Goal: Transaction & Acquisition: Obtain resource

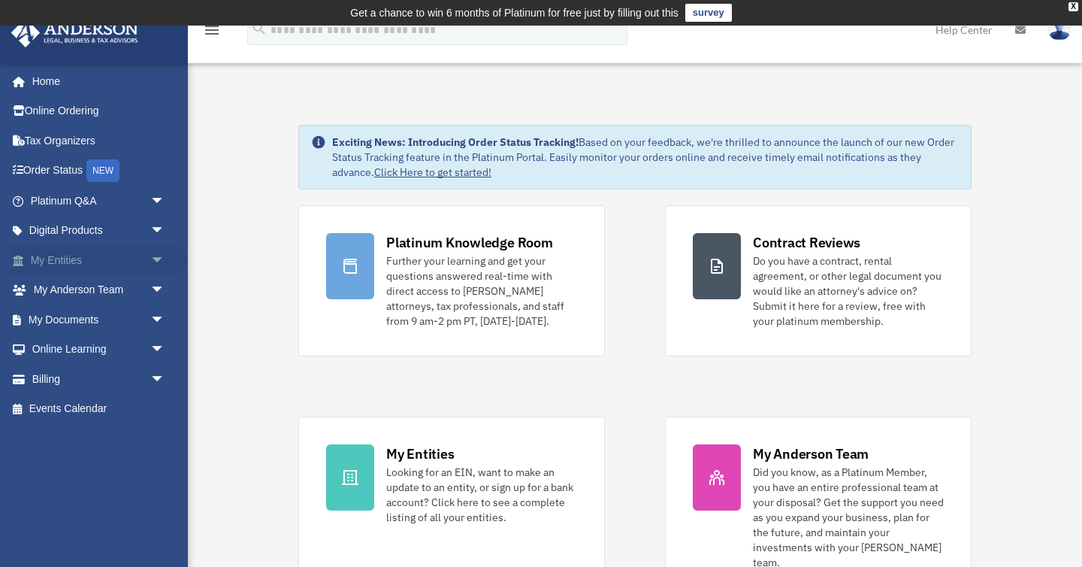
click at [90, 261] on link "My Entities arrow_drop_down" at bounding box center [99, 260] width 177 height 30
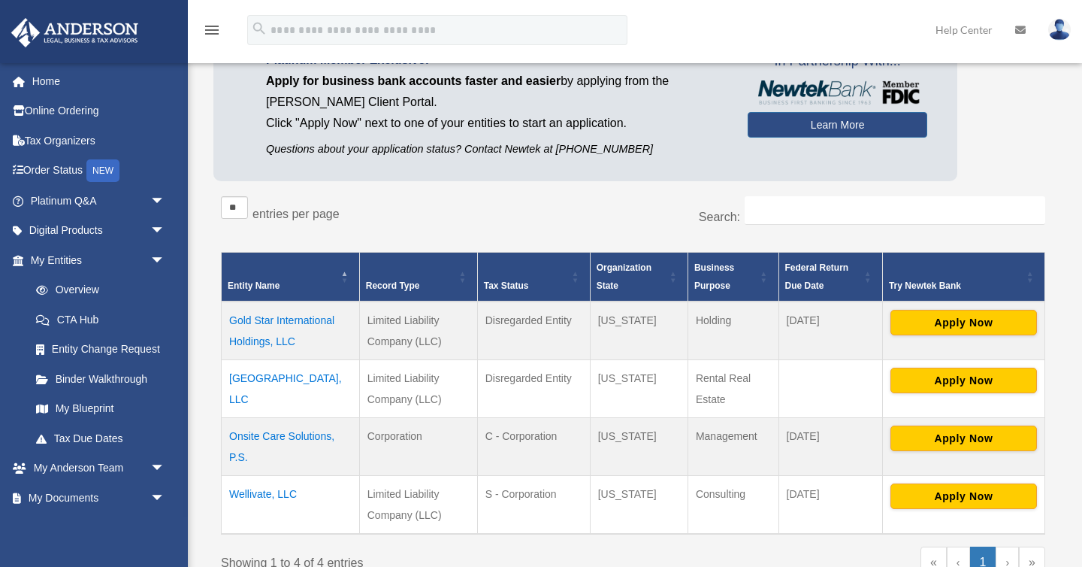
scroll to position [148, 0]
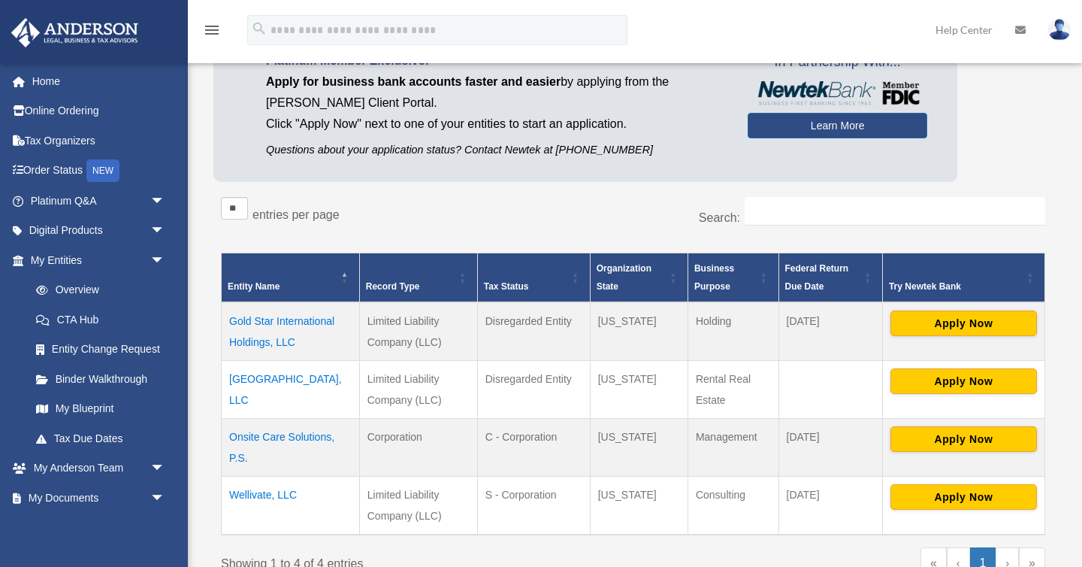
click at [263, 485] on td "Wellivate, LLC" at bounding box center [291, 505] width 138 height 59
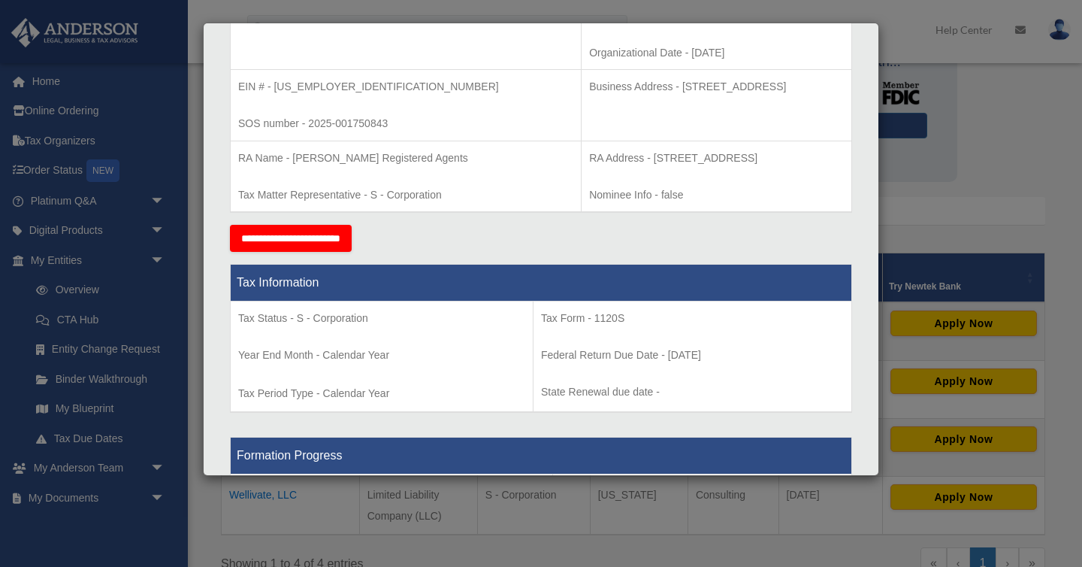
scroll to position [533, 0]
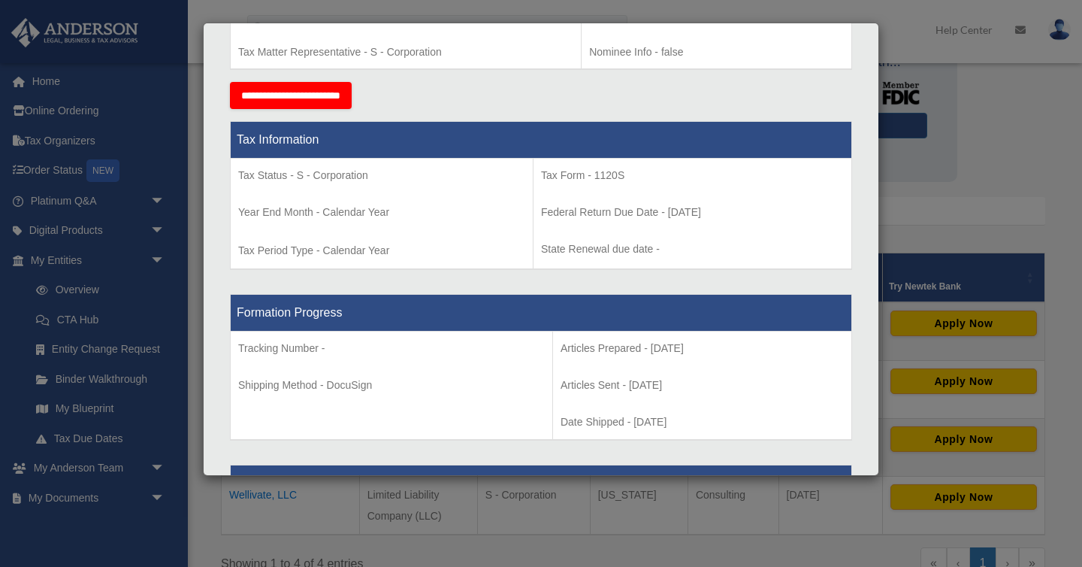
click at [201, 524] on div "Details × Articles Sent Organizational Date" at bounding box center [541, 283] width 1082 height 567
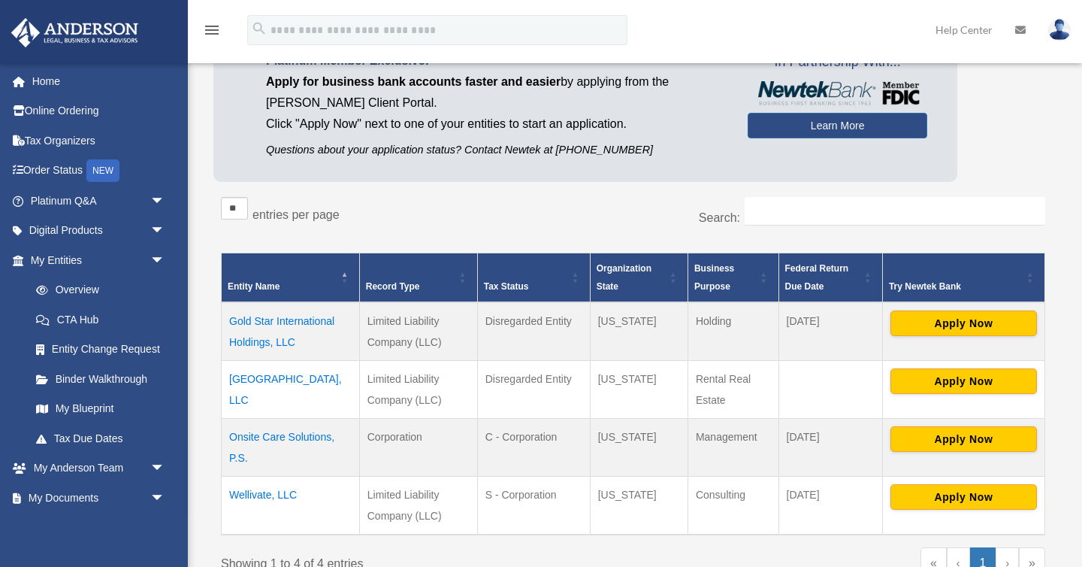
click at [272, 494] on td "Wellivate, LLC" at bounding box center [291, 505] width 138 height 59
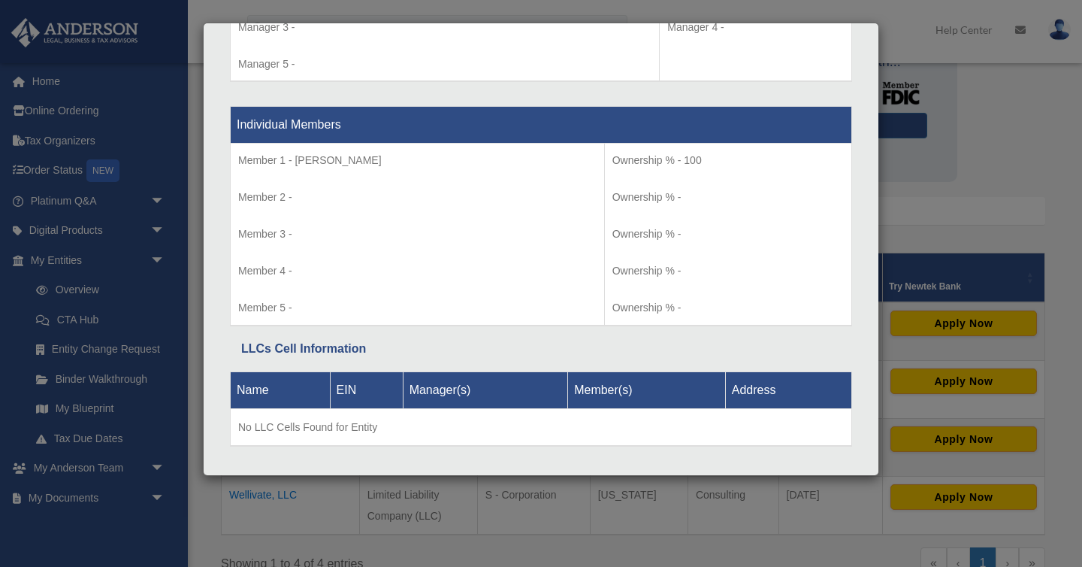
scroll to position [1528, 0]
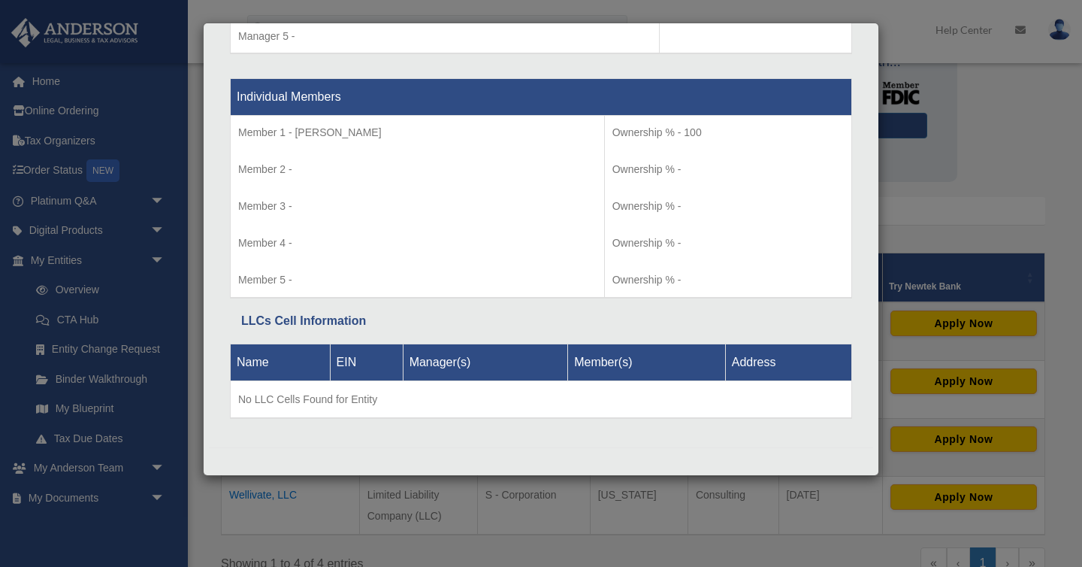
click at [204, 529] on div "Details × Articles Sent Organizational Date" at bounding box center [541, 283] width 1082 height 567
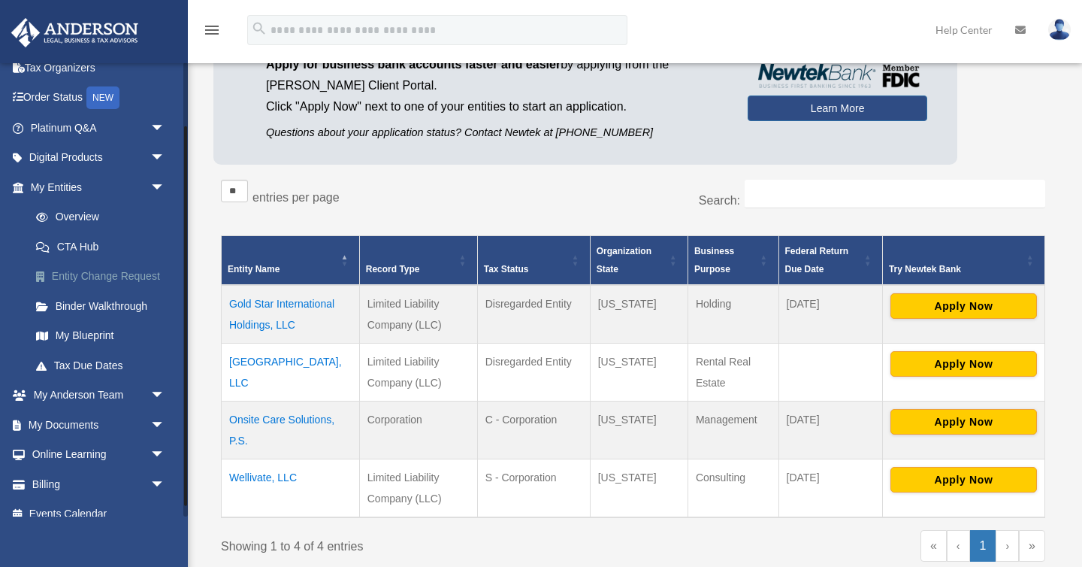
scroll to position [89, 0]
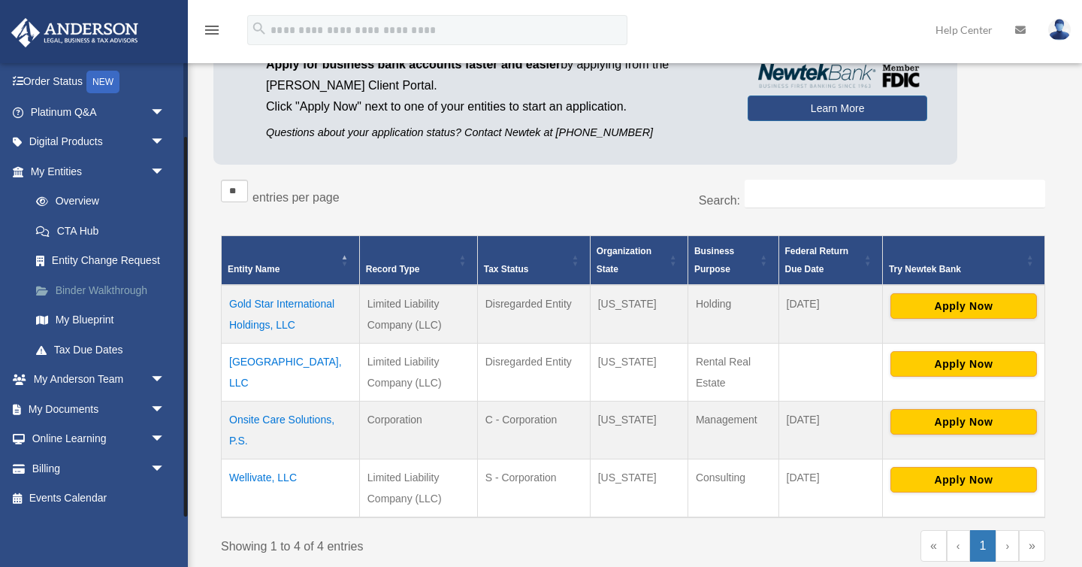
click at [130, 286] on link "Binder Walkthrough" at bounding box center [104, 290] width 167 height 30
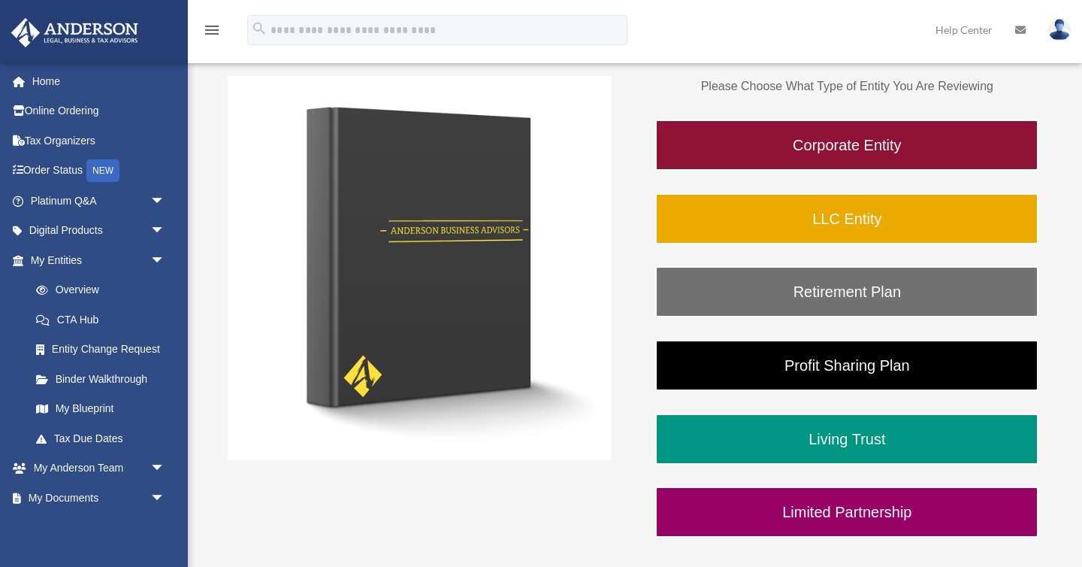
scroll to position [238, 0]
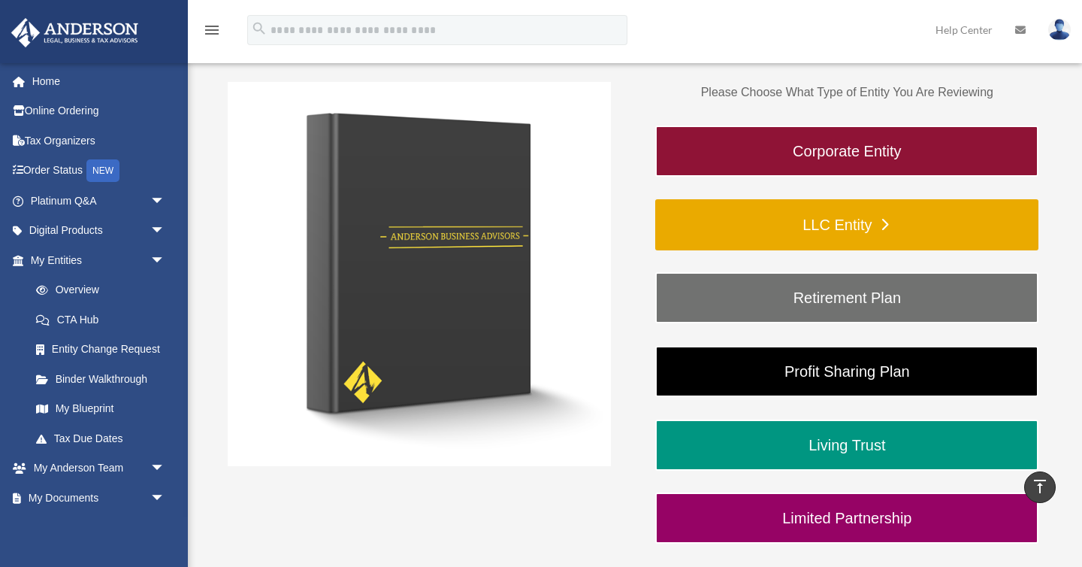
click at [905, 237] on link "LLC Entity" at bounding box center [846, 224] width 383 height 51
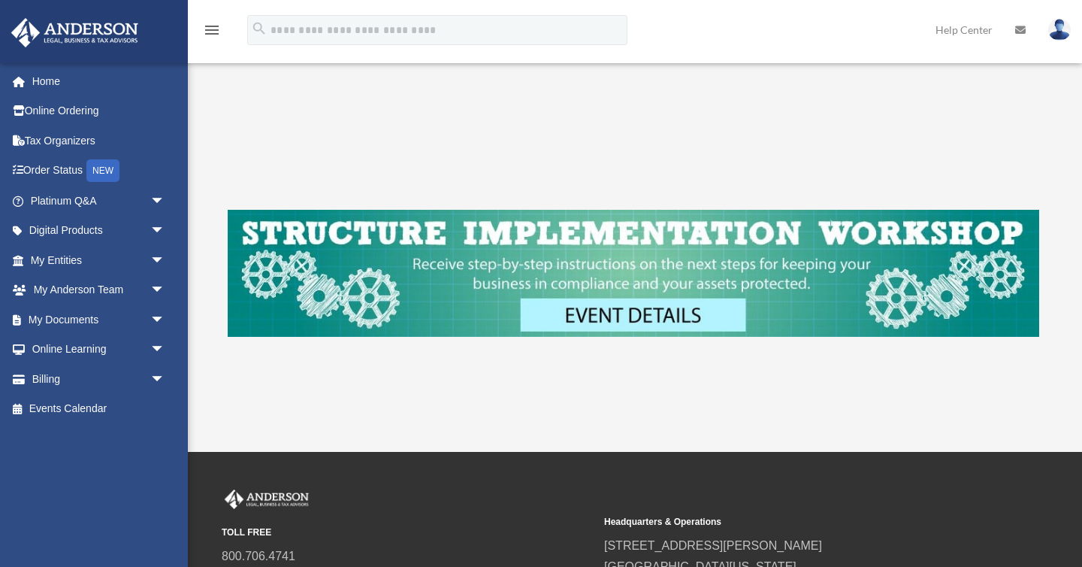
scroll to position [548, 0]
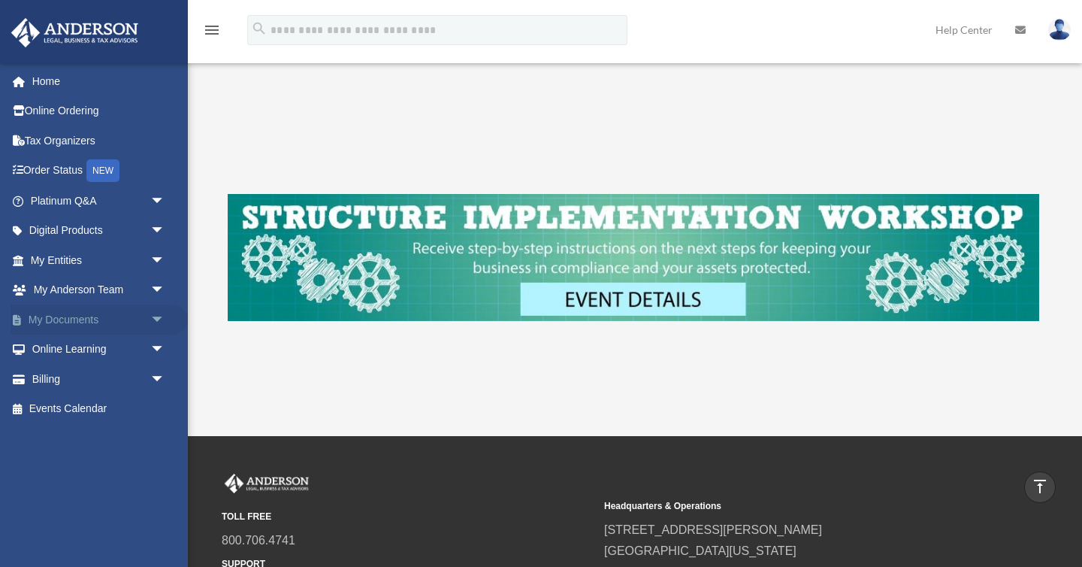
click at [63, 324] on link "My Documents arrow_drop_down" at bounding box center [99, 319] width 177 height 30
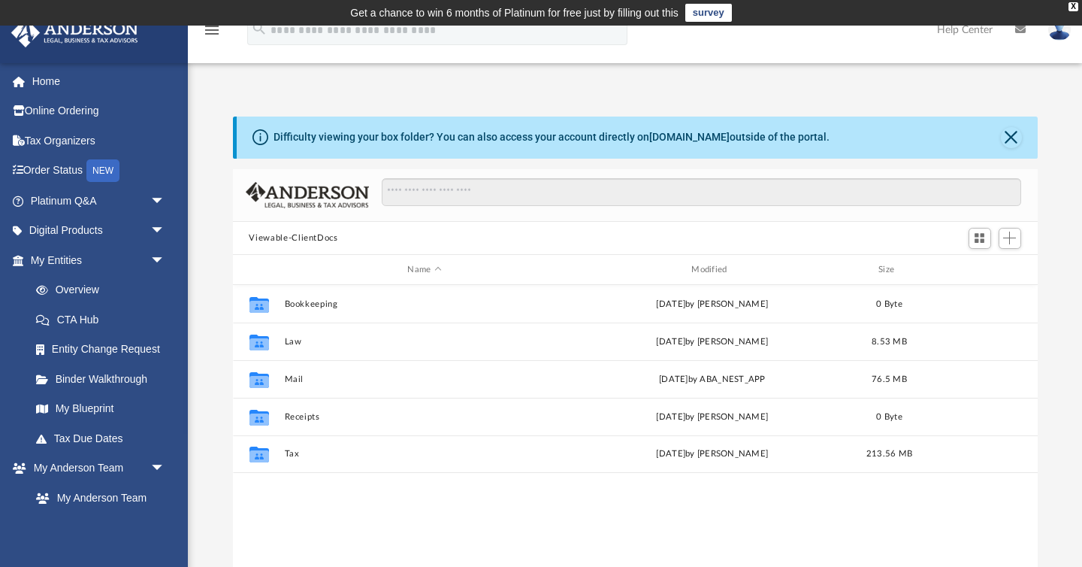
scroll to position [341, 805]
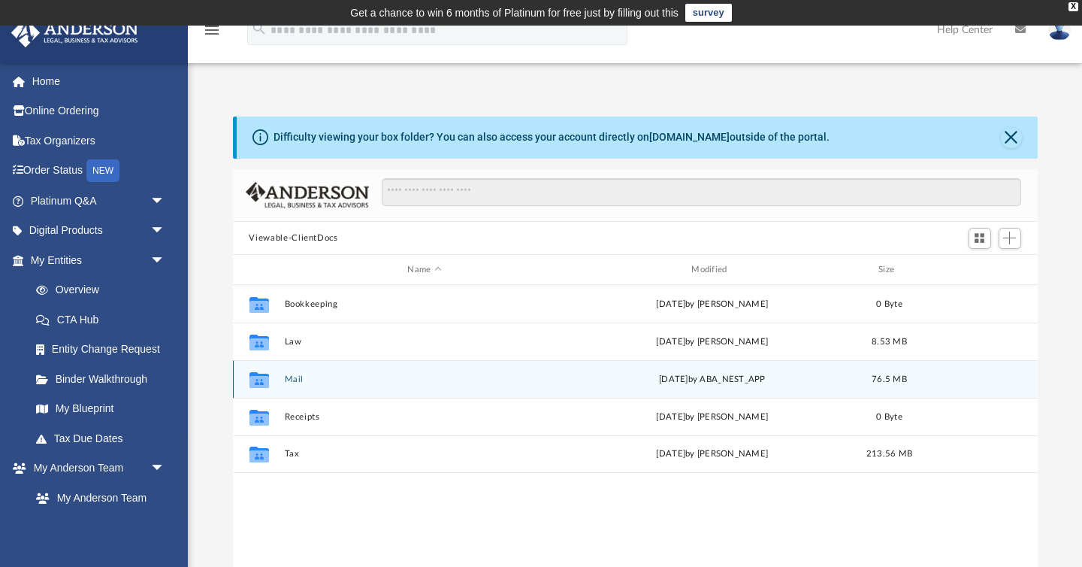
click at [292, 380] on button "Mail" at bounding box center [424, 379] width 281 height 10
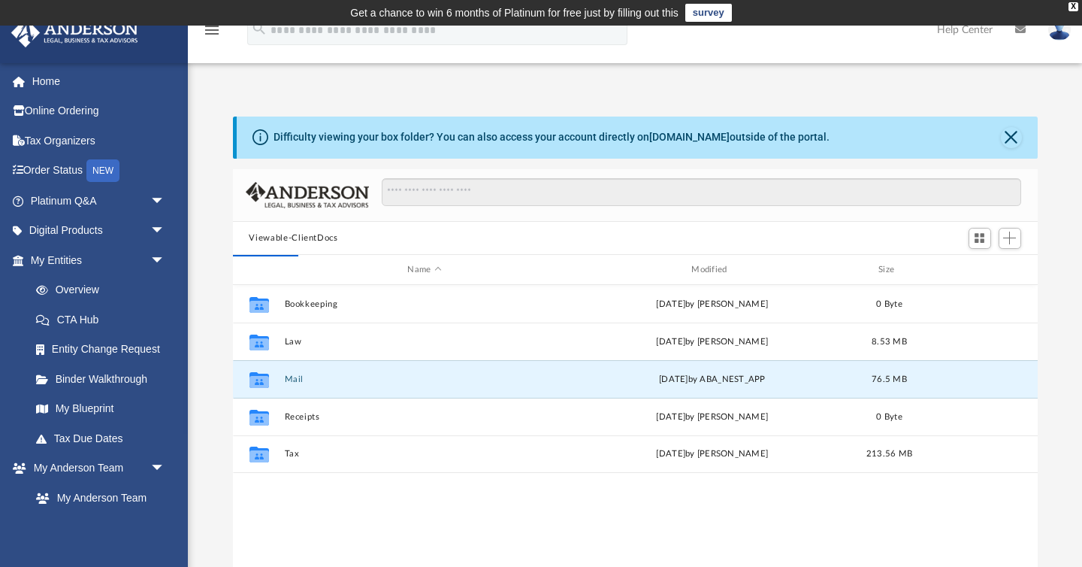
click at [217, 406] on div "Difficulty viewing your box folder? You can also access your account directly o…" at bounding box center [635, 356] width 894 height 480
click at [210, 379] on div "Difficulty viewing your box folder? You can also access your account directly o…" at bounding box center [635, 356] width 894 height 480
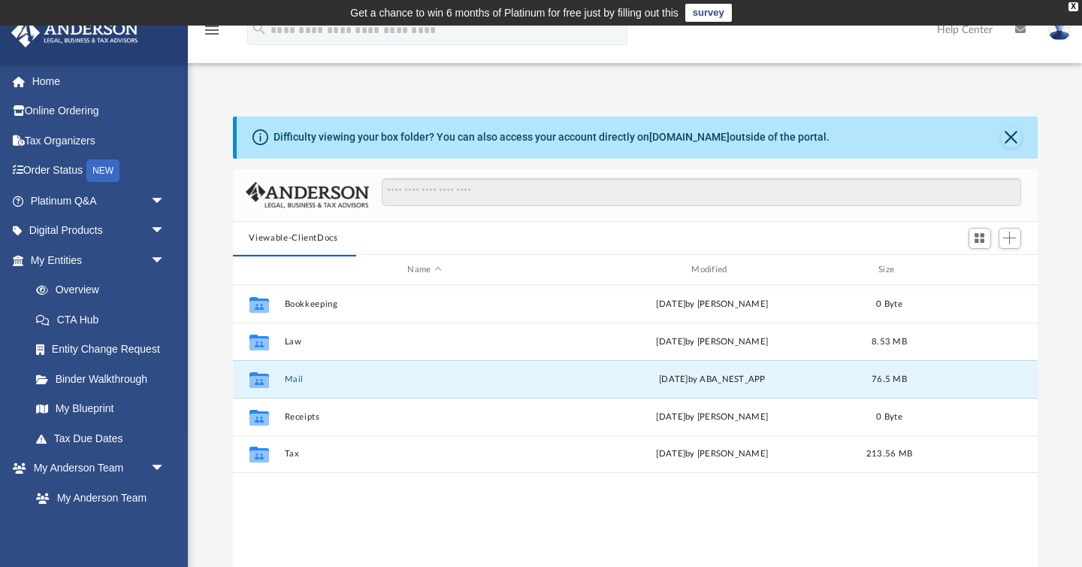
click at [210, 379] on div "Difficulty viewing your box folder? You can also access your account directly o…" at bounding box center [635, 356] width 894 height 480
click at [289, 377] on button "Mail" at bounding box center [424, 379] width 281 height 10
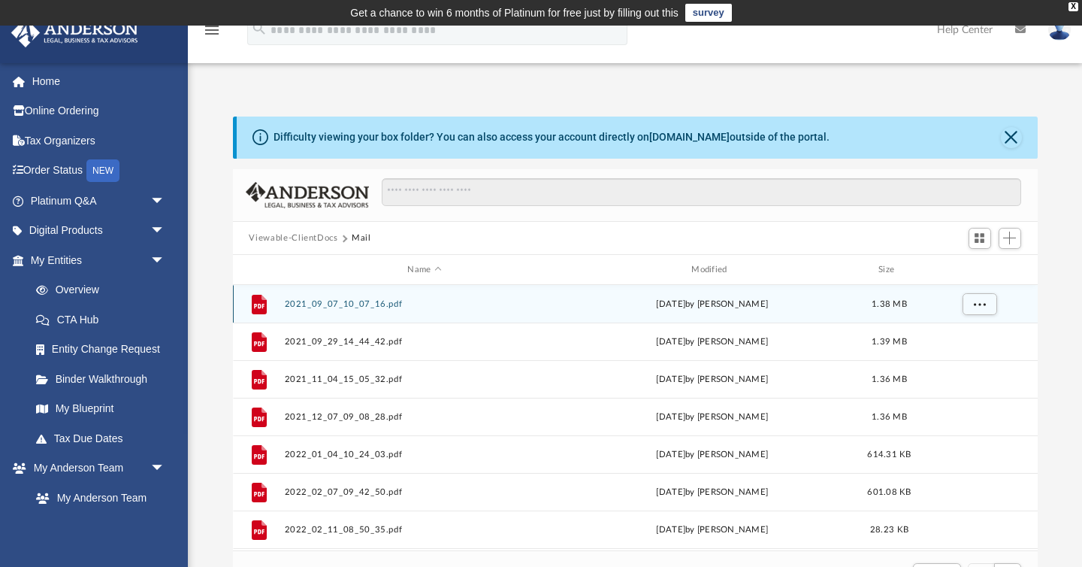
scroll to position [1, 1]
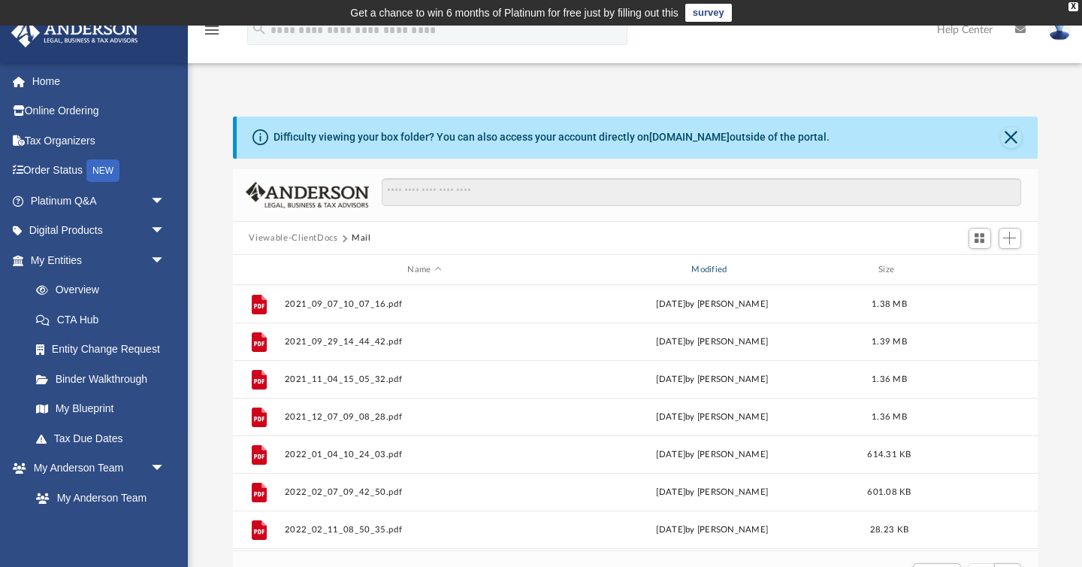
click at [714, 263] on div "Modified" at bounding box center [711, 270] width 281 height 14
click at [610, 233] on div "Viewable-ClientDocs Mail" at bounding box center [635, 238] width 805 height 33
click at [208, 437] on div "Difficulty viewing your box folder? You can also access your account directly o…" at bounding box center [635, 356] width 894 height 480
click at [210, 409] on div "Difficulty viewing your box folder? You can also access your account directly o…" at bounding box center [635, 356] width 894 height 480
click at [72, 292] on link "Overview" at bounding box center [104, 290] width 167 height 30
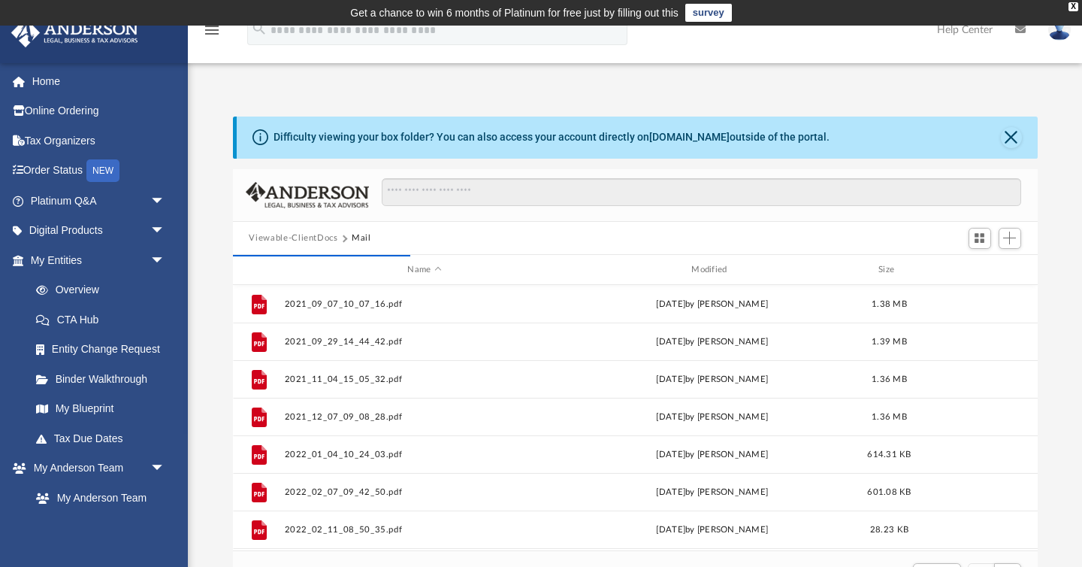
click at [202, 364] on div "Difficulty viewing your box folder? You can also access your account directly o…" at bounding box center [635, 356] width 894 height 480
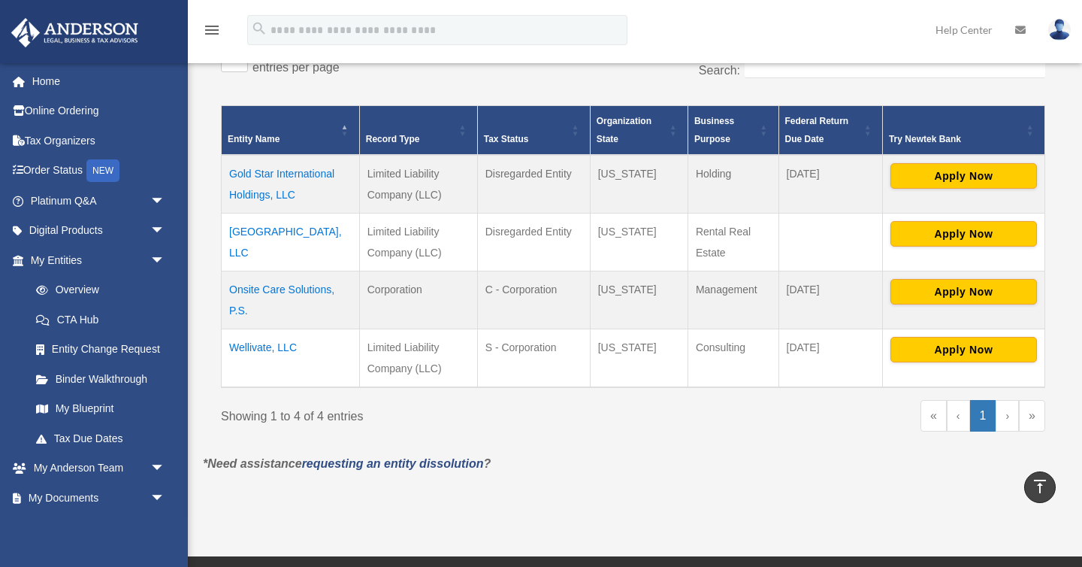
click at [280, 289] on td "Onsite Care Solutions, P.S." at bounding box center [291, 299] width 138 height 58
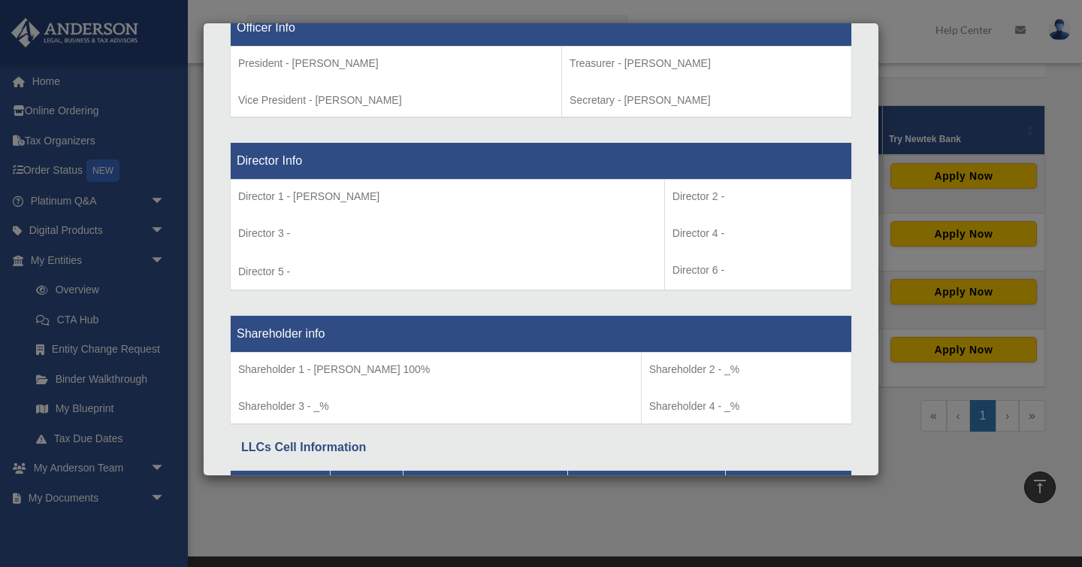
scroll to position [1114, 0]
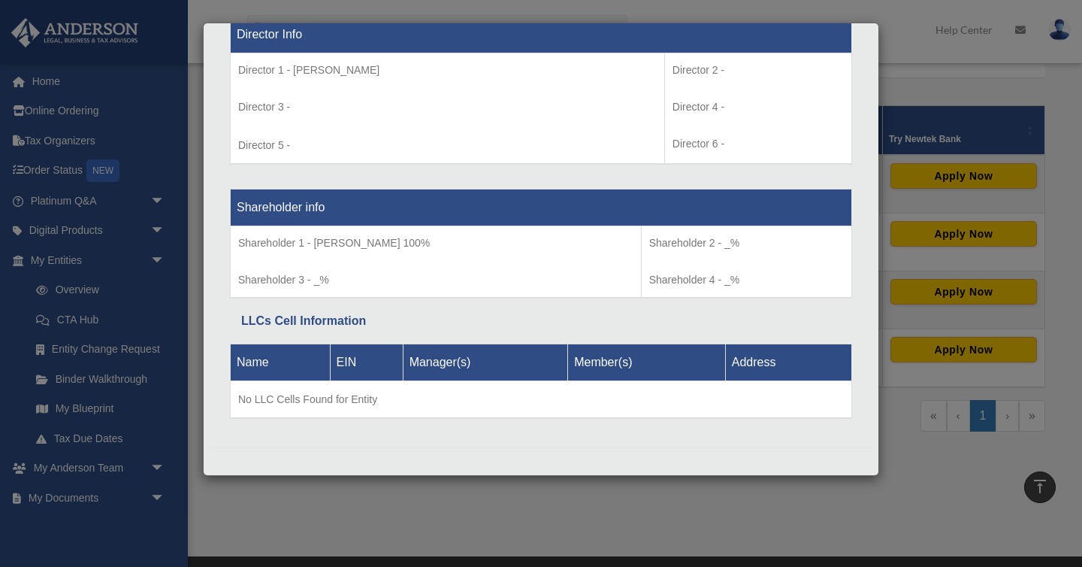
click at [355, 509] on div "Details × Articles Sent Organizational Date" at bounding box center [541, 283] width 1082 height 567
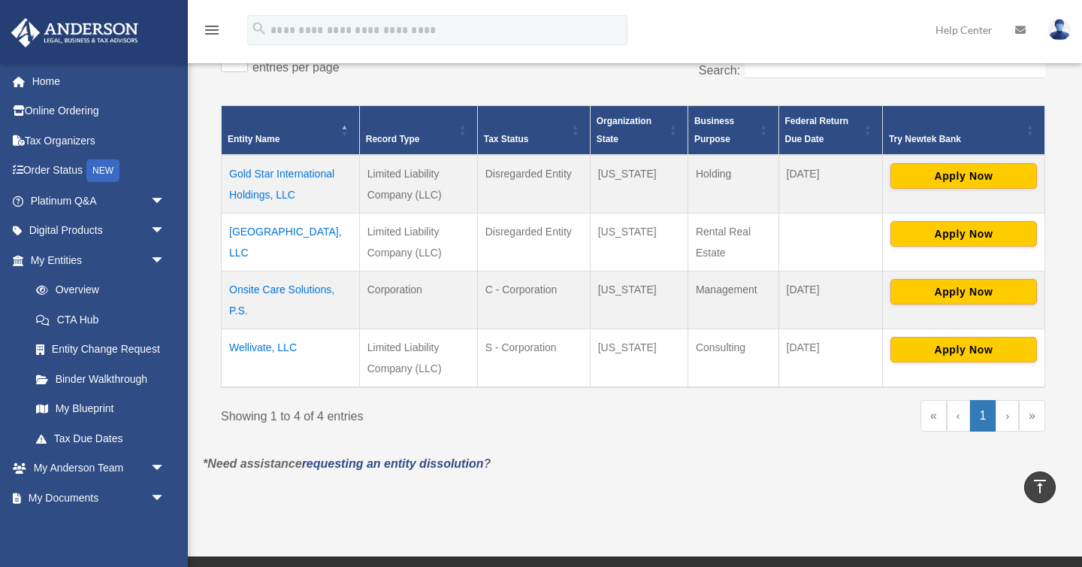
click at [283, 348] on td "Wellivate, LLC" at bounding box center [291, 357] width 138 height 59
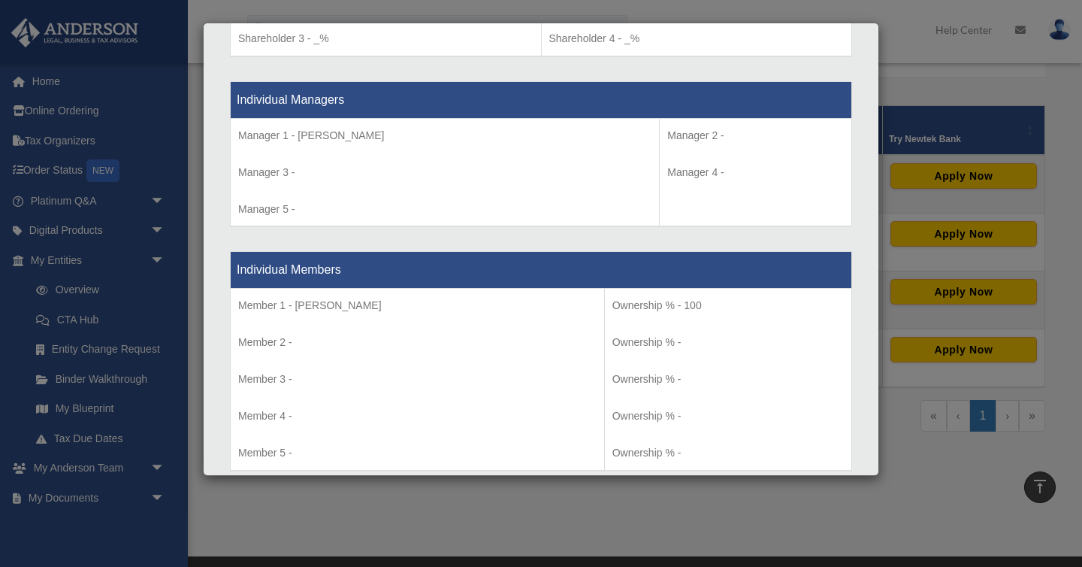
scroll to position [1528, 0]
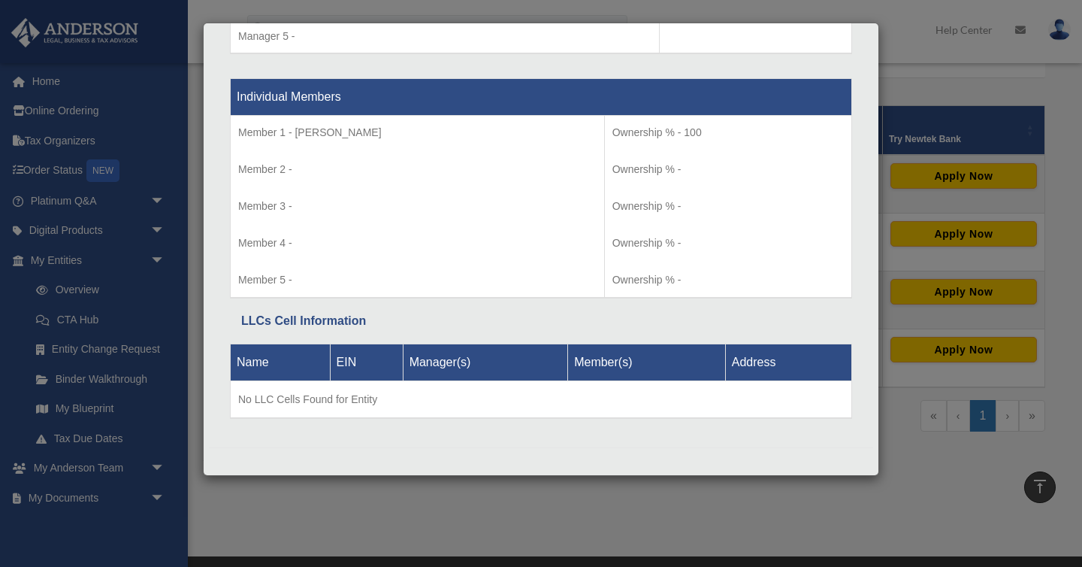
click at [495, 532] on div "Details × Articles Sent Organizational Date" at bounding box center [541, 283] width 1082 height 567
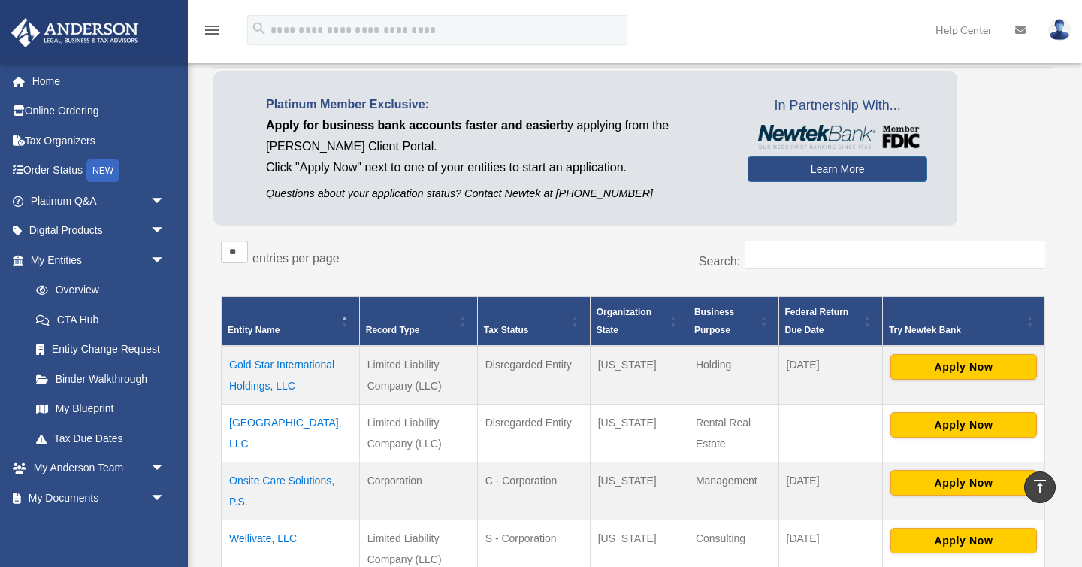
scroll to position [0, 0]
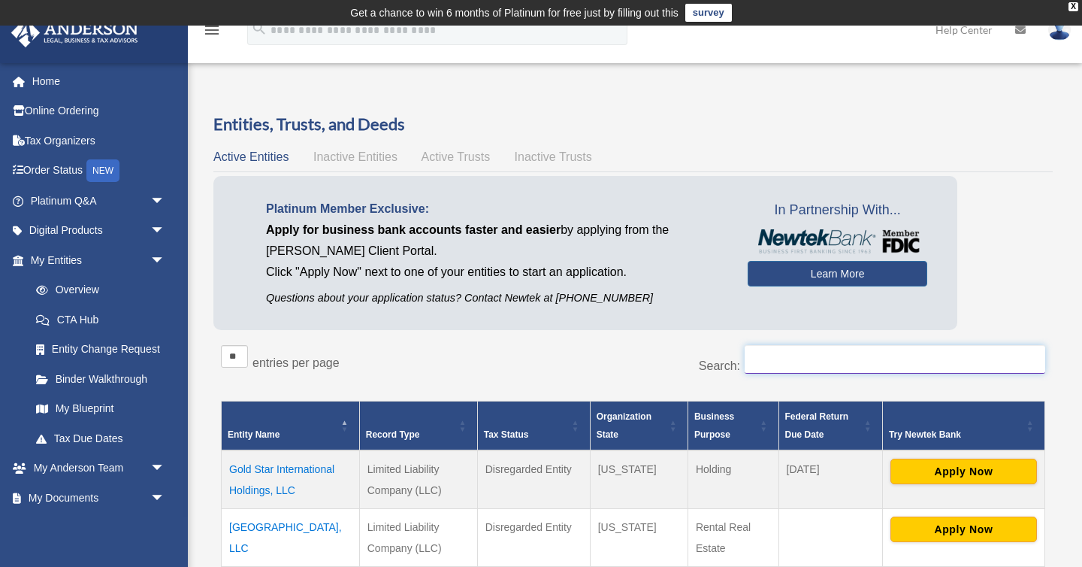
click at [775, 366] on input "Search:" at bounding box center [895, 359] width 301 height 29
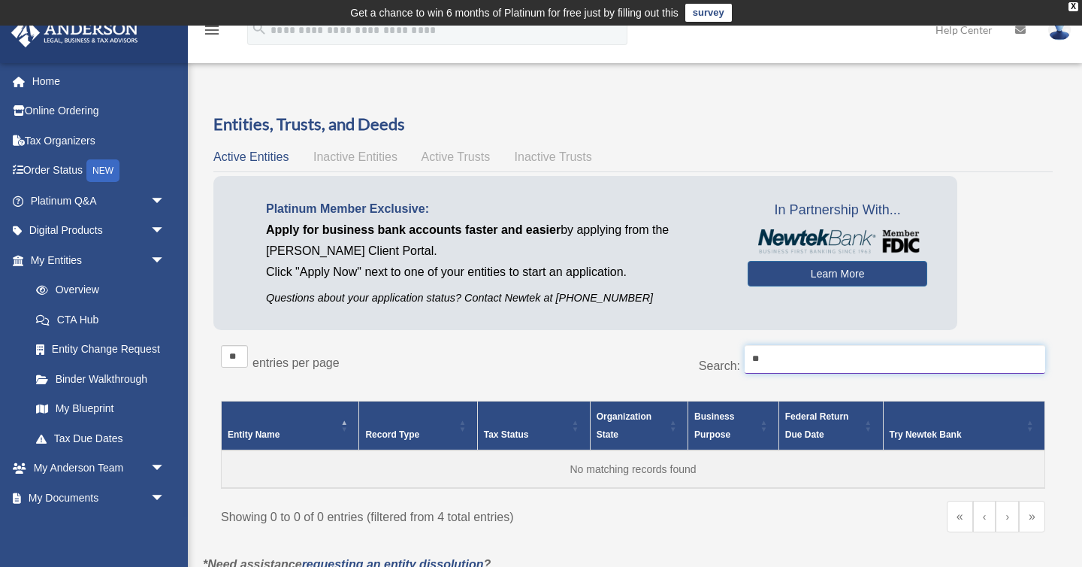
type input "*"
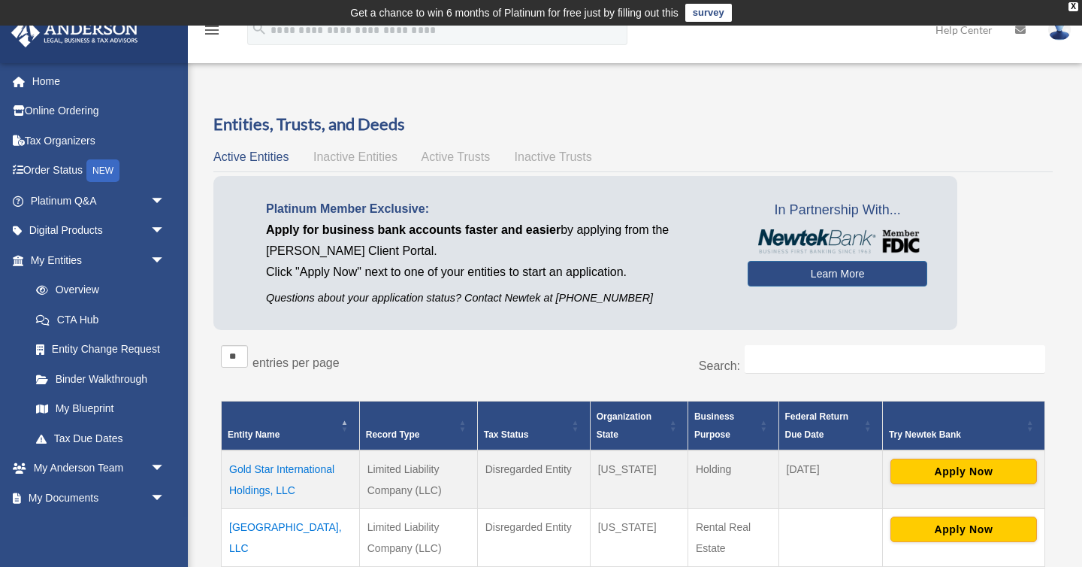
click at [629, 147] on div "Active Entities Inactive Entities Active Trusts Inactive Trusts" at bounding box center [632, 157] width 839 height 21
click at [126, 379] on link "Binder Walkthrough" at bounding box center [104, 379] width 167 height 30
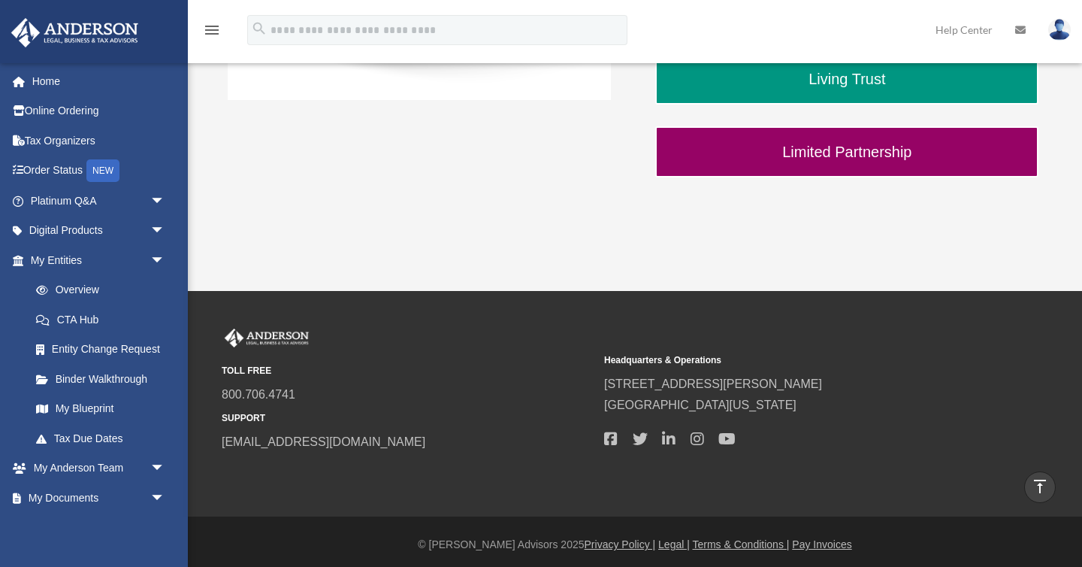
scroll to position [610, 0]
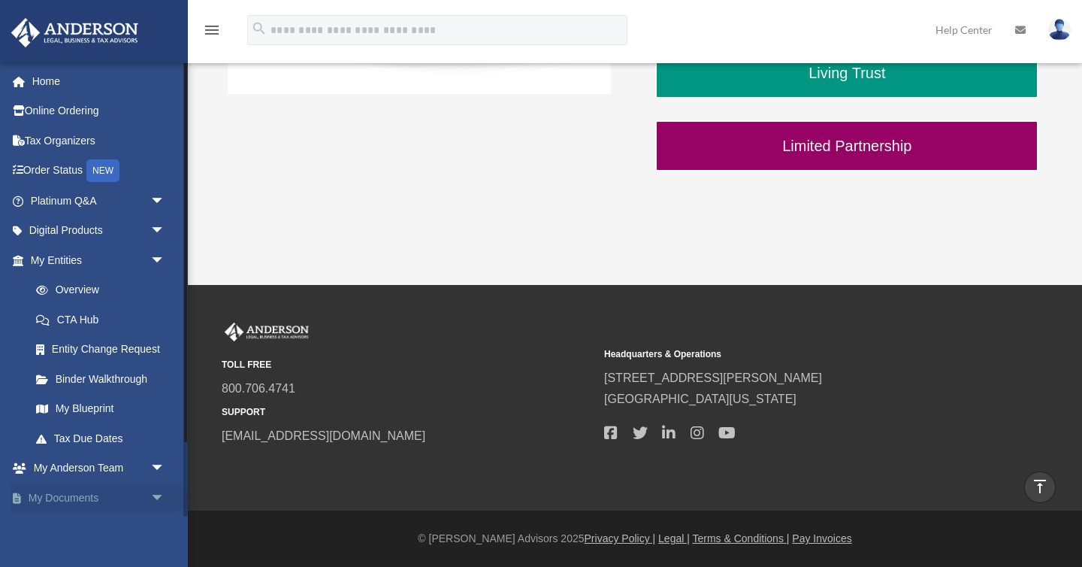
click at [153, 497] on span "arrow_drop_down" at bounding box center [165, 497] width 30 height 31
click at [74, 488] on link "My Documents arrow_drop_up" at bounding box center [99, 497] width 177 height 30
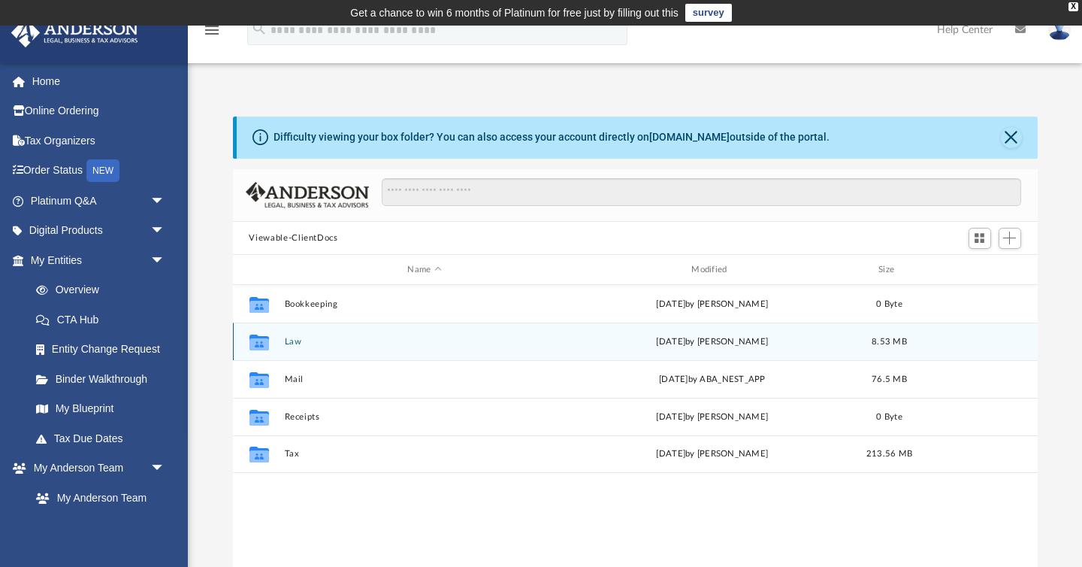
click at [287, 342] on button "Law" at bounding box center [424, 342] width 281 height 10
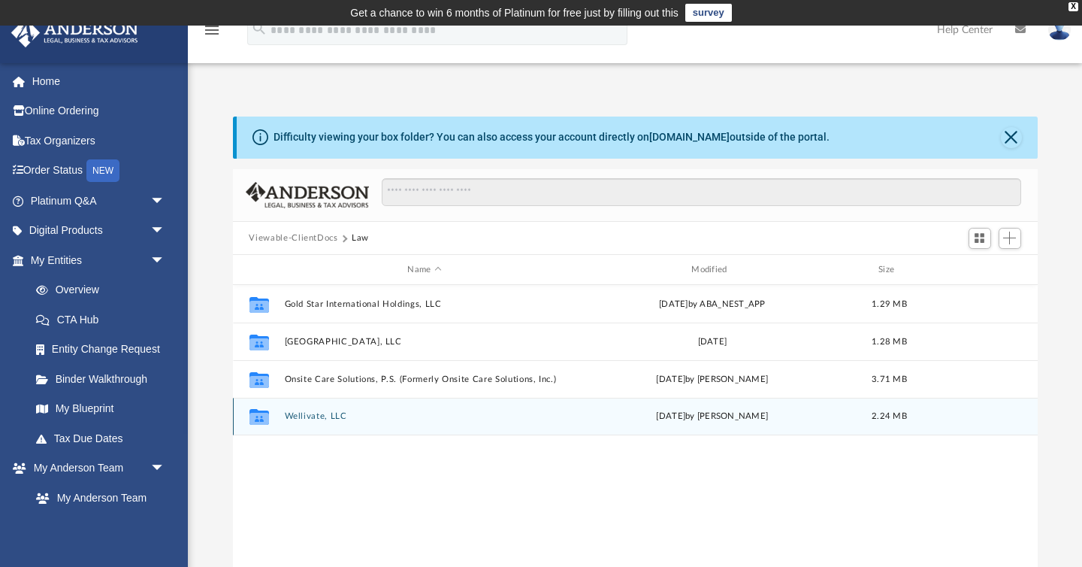
click at [328, 412] on button "Wellivate, LLC" at bounding box center [424, 417] width 281 height 10
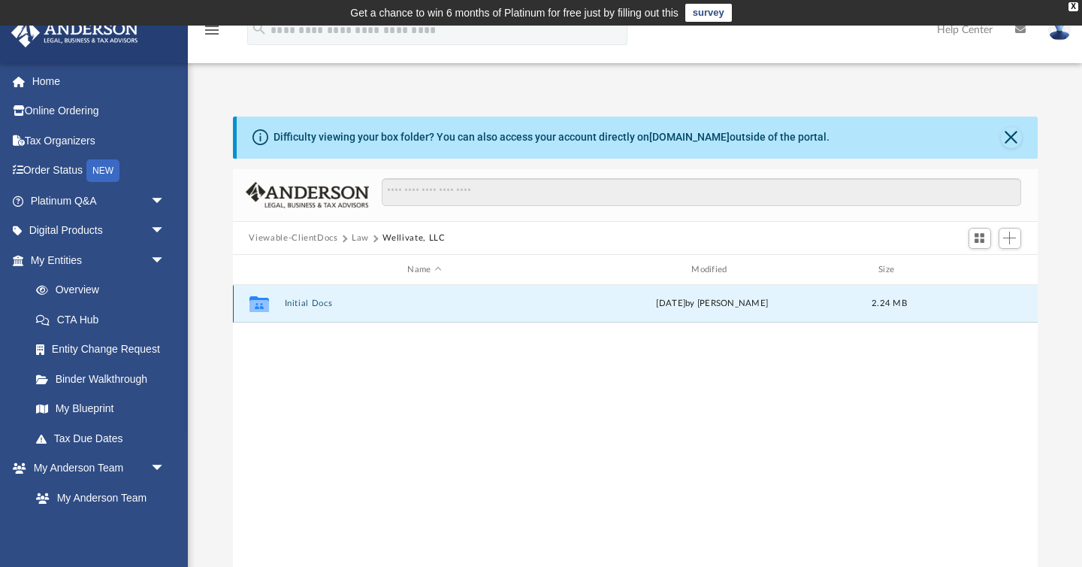
click at [315, 301] on button "Initial Docs" at bounding box center [424, 304] width 281 height 10
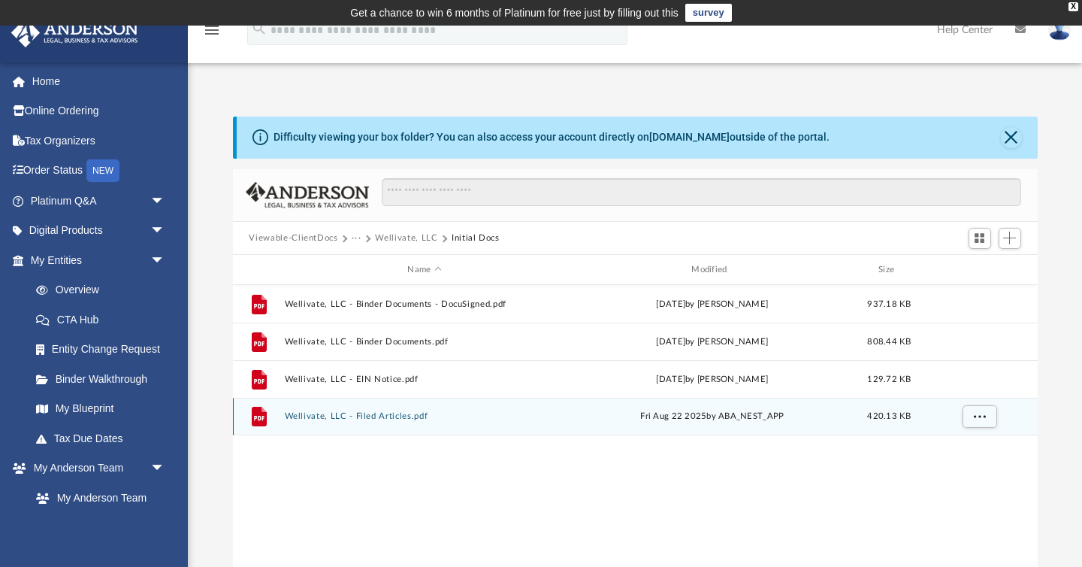
click at [334, 415] on button "Wellivate, LLC - Filed Articles.pdf" at bounding box center [424, 417] width 281 height 10
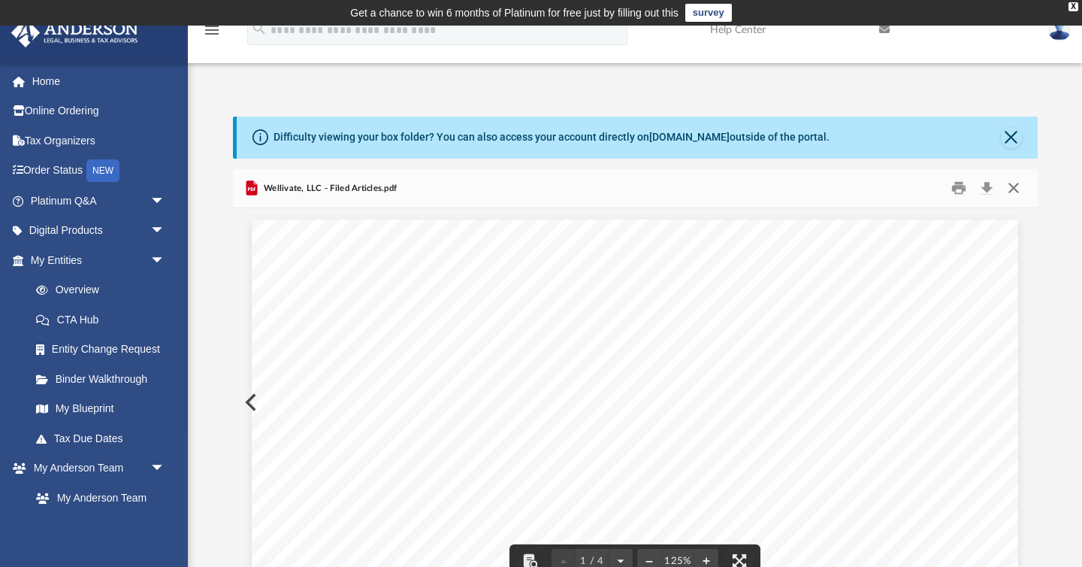
click at [1016, 185] on button "Close" at bounding box center [1013, 188] width 27 height 23
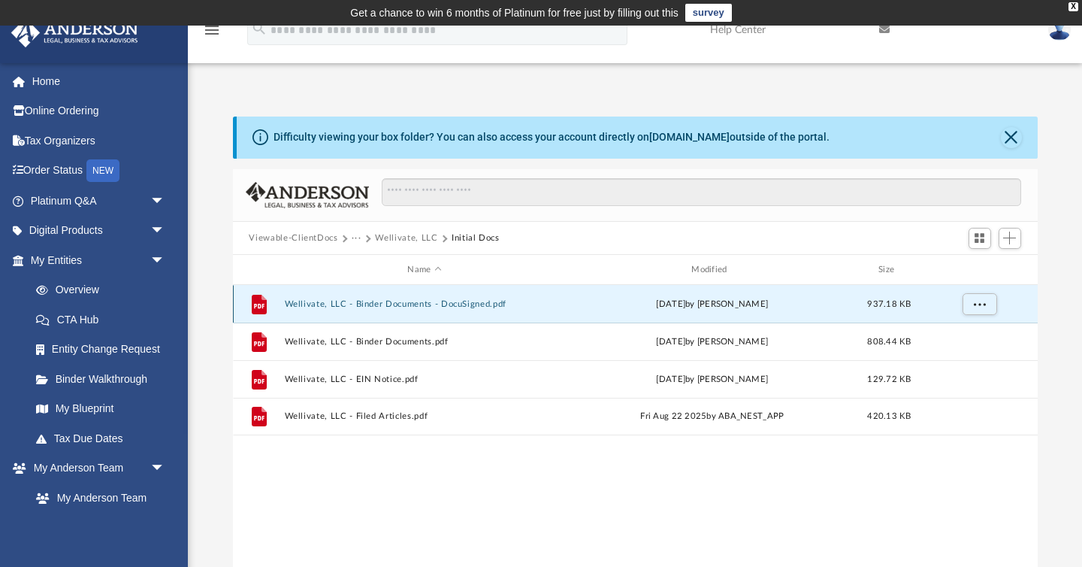
click at [373, 300] on button "Wellivate, LLC - Binder Documents - DocuSigned.pdf" at bounding box center [424, 304] width 281 height 10
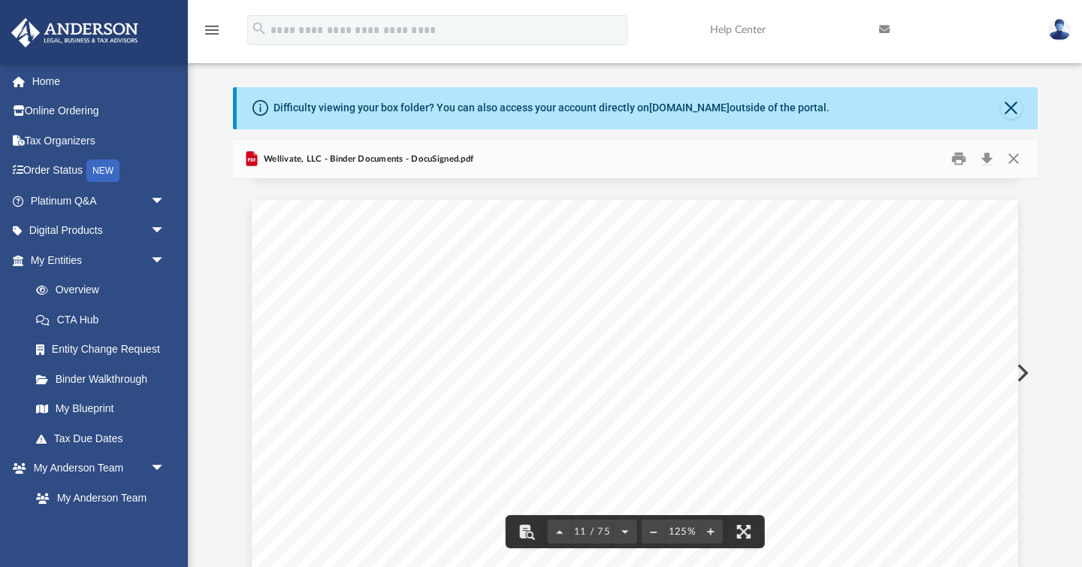
scroll to position [10138, 0]
click at [1012, 150] on button "Close" at bounding box center [1013, 158] width 27 height 23
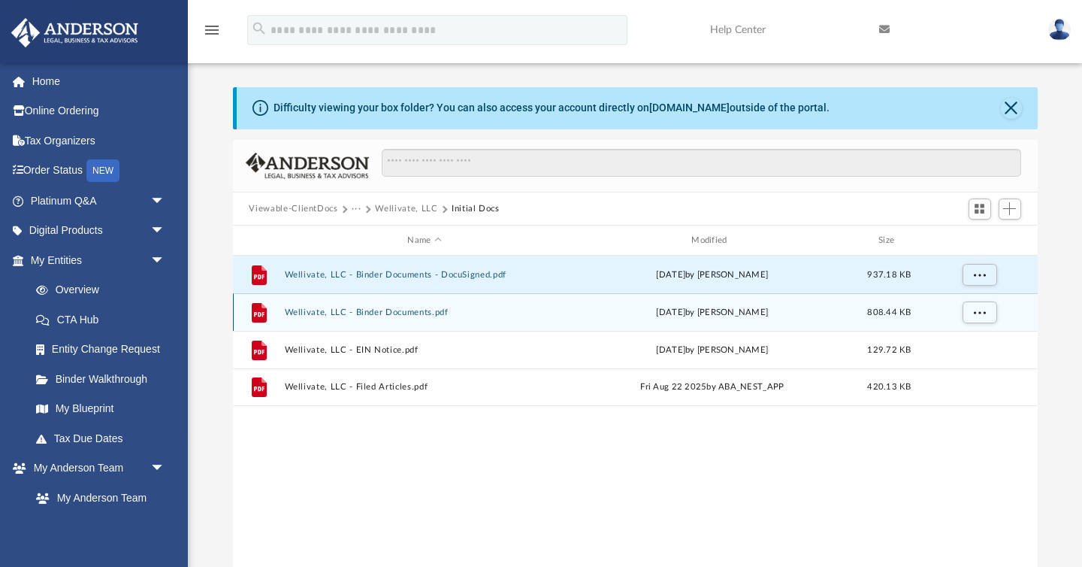
click at [422, 310] on button "Wellivate, LLC - Binder Documents.pdf" at bounding box center [424, 312] width 281 height 10
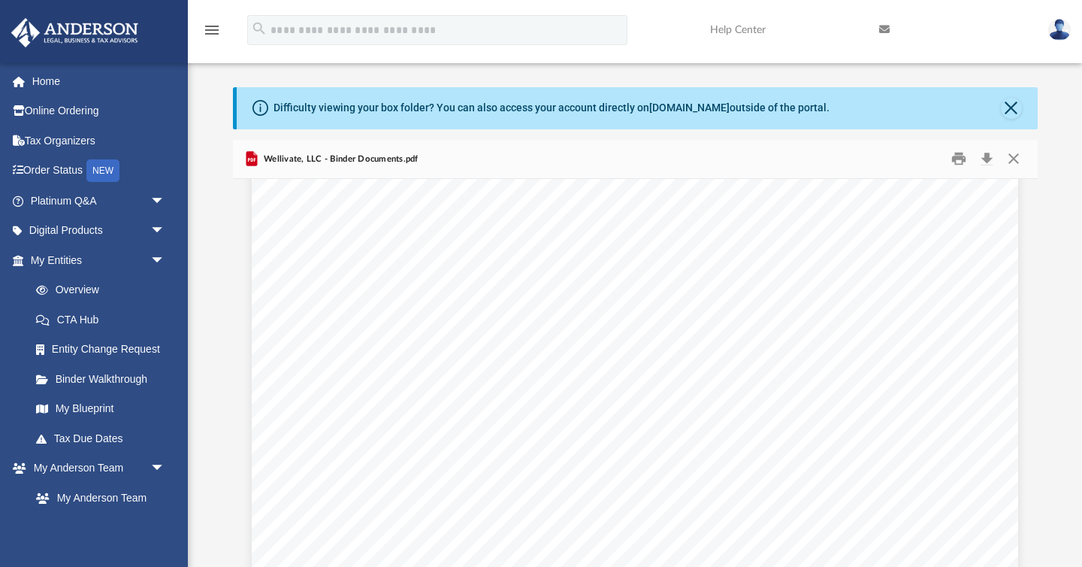
scroll to position [15441, 0]
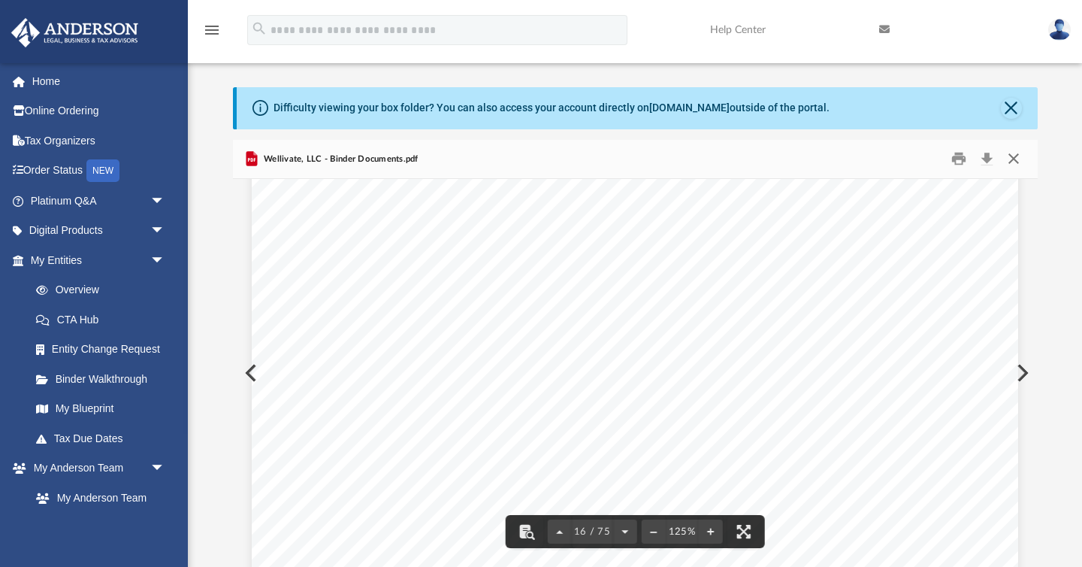
click at [1012, 162] on button "Close" at bounding box center [1013, 158] width 27 height 23
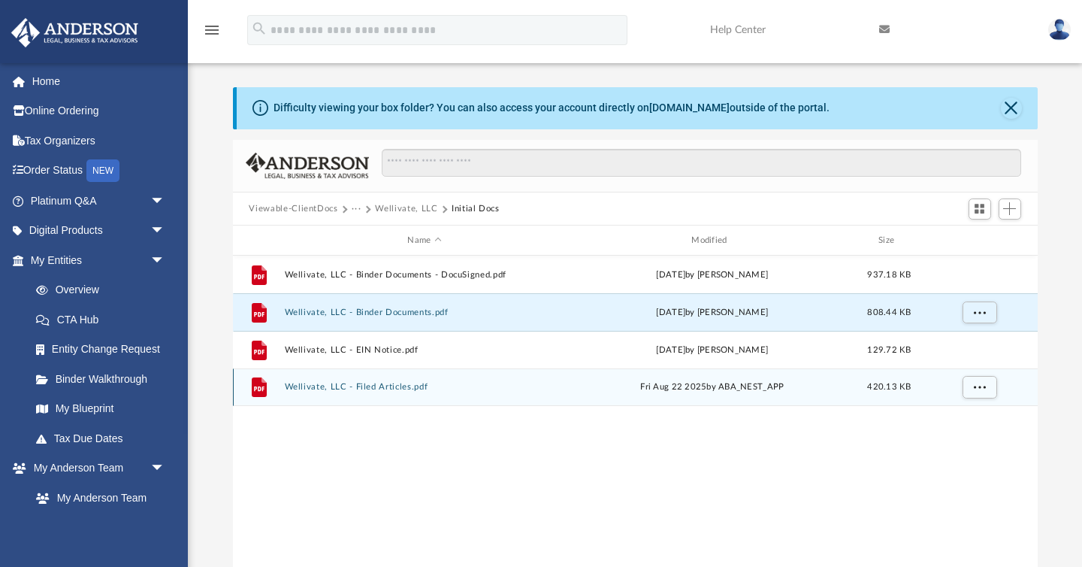
click at [397, 386] on button "Wellivate, LLC - Filed Articles.pdf" at bounding box center [424, 387] width 281 height 10
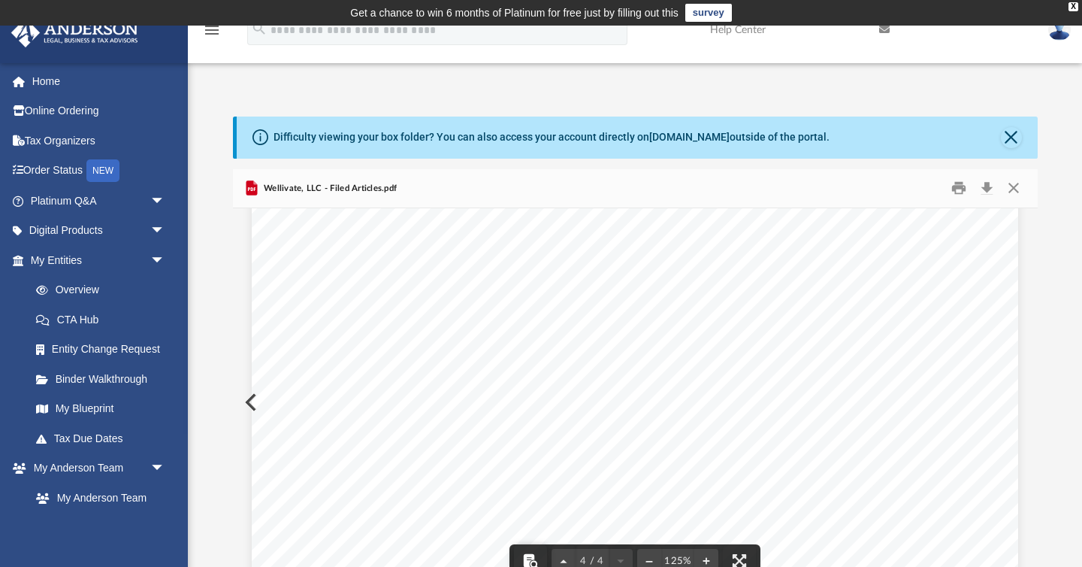
scroll to position [3650, 0]
click at [984, 186] on button "Download" at bounding box center [987, 188] width 27 height 23
